Goal: Task Accomplishment & Management: Use online tool/utility

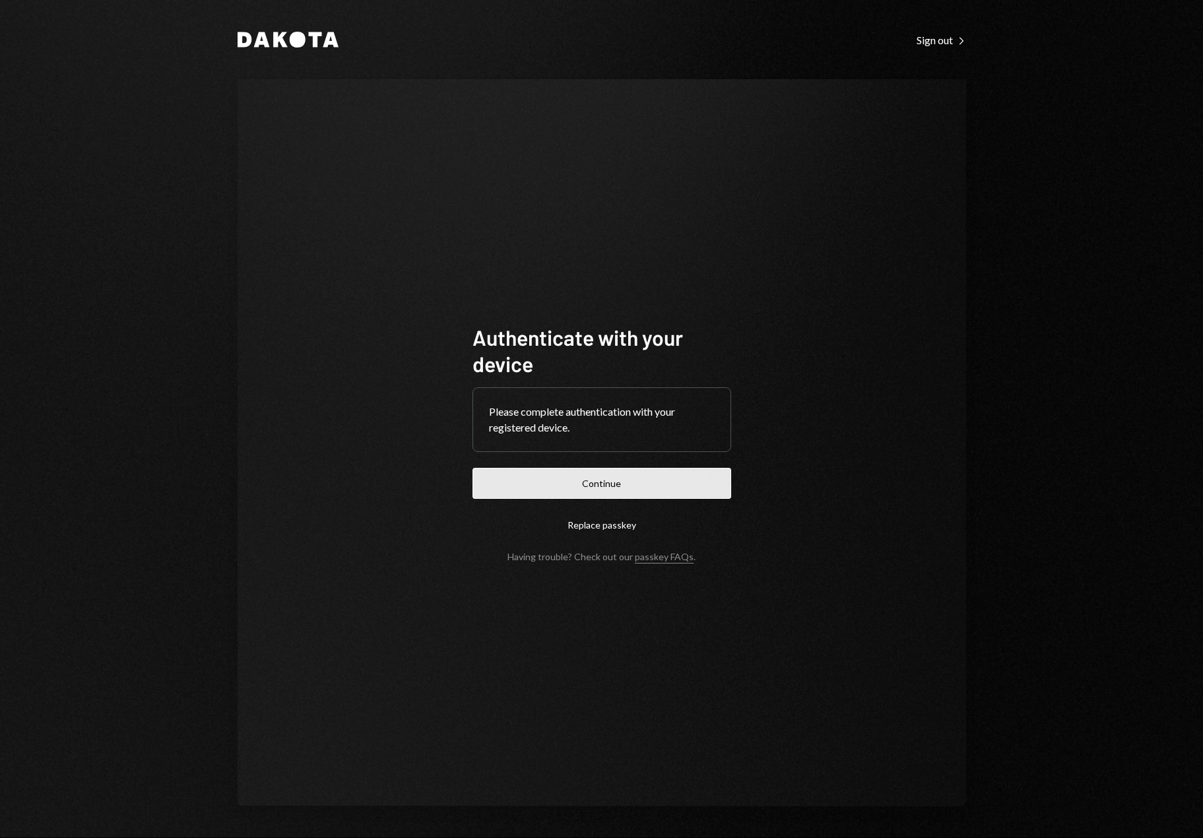
click at [648, 487] on button "Continue" at bounding box center [601, 483] width 259 height 31
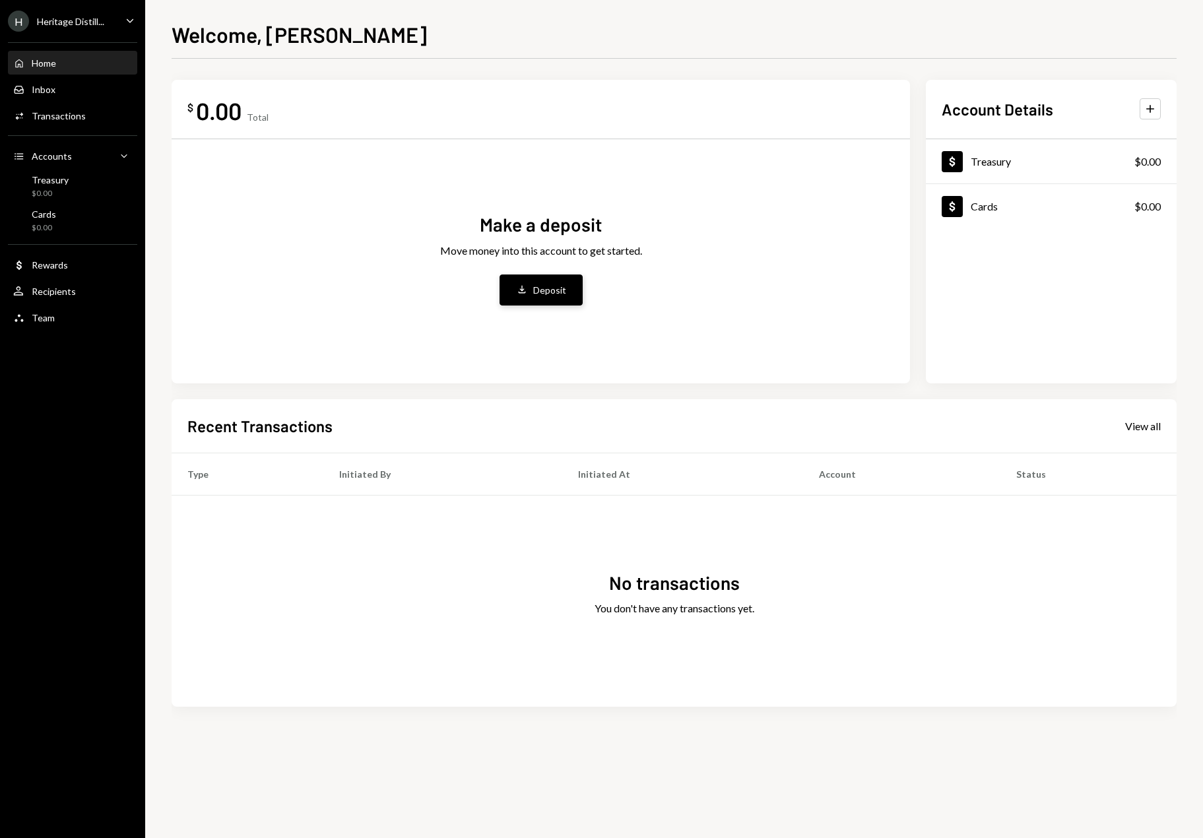
click at [550, 305] on button "Deposit Deposit" at bounding box center [540, 289] width 83 height 31
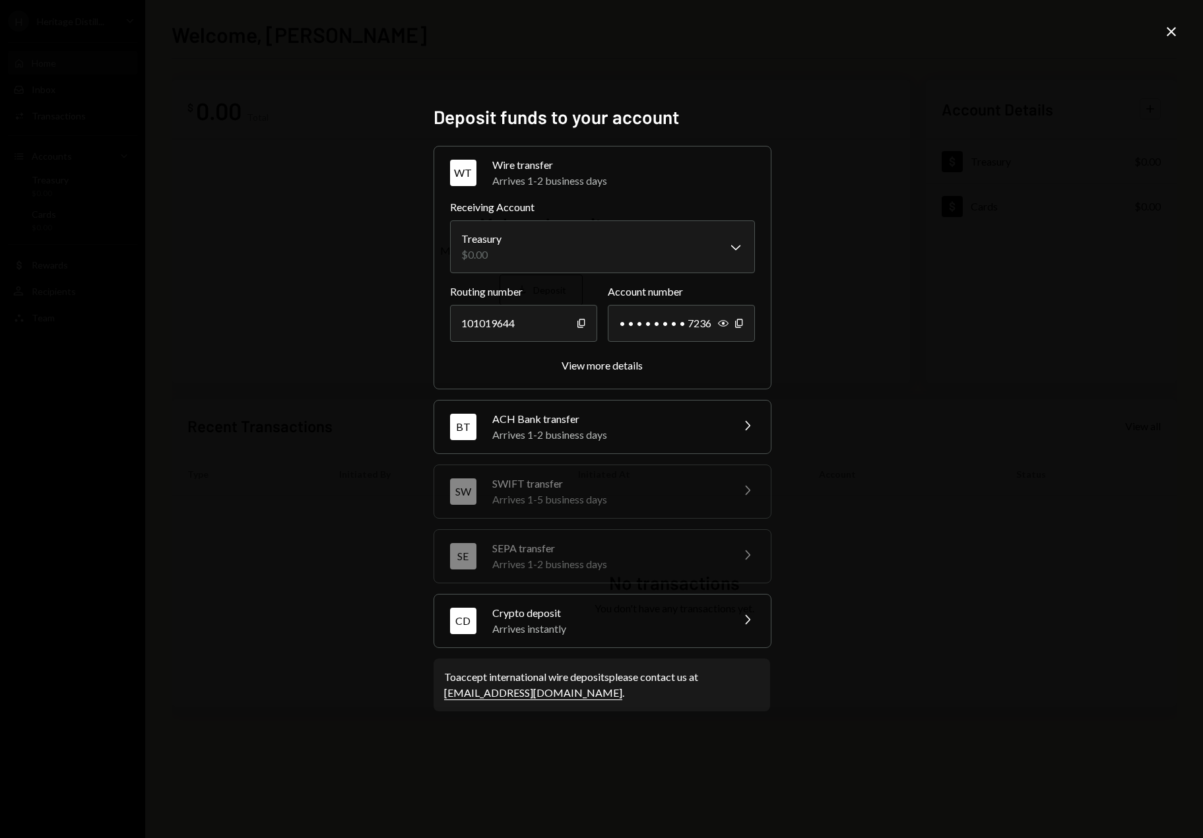
click at [562, 622] on div "Arrives instantly" at bounding box center [607, 629] width 231 height 16
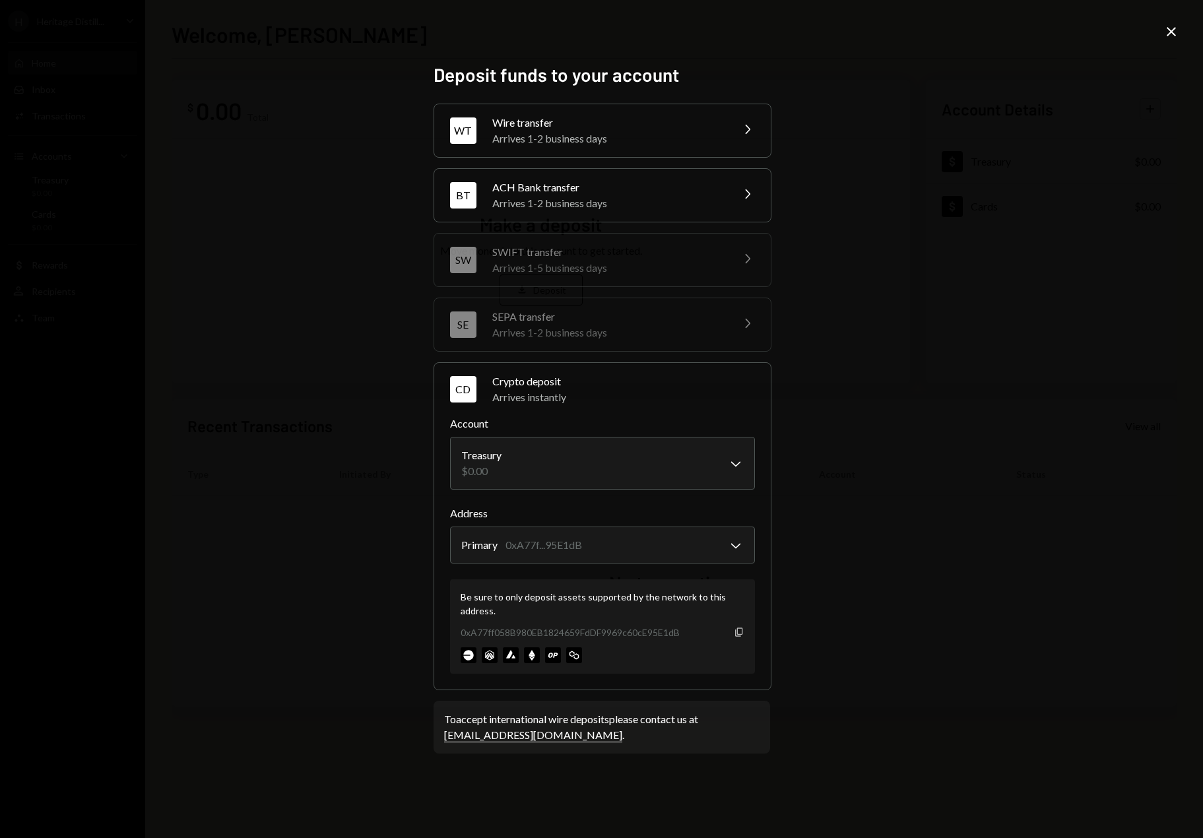
click at [734, 629] on icon "Copy" at bounding box center [739, 632] width 11 height 11
